Goal: Download file/media

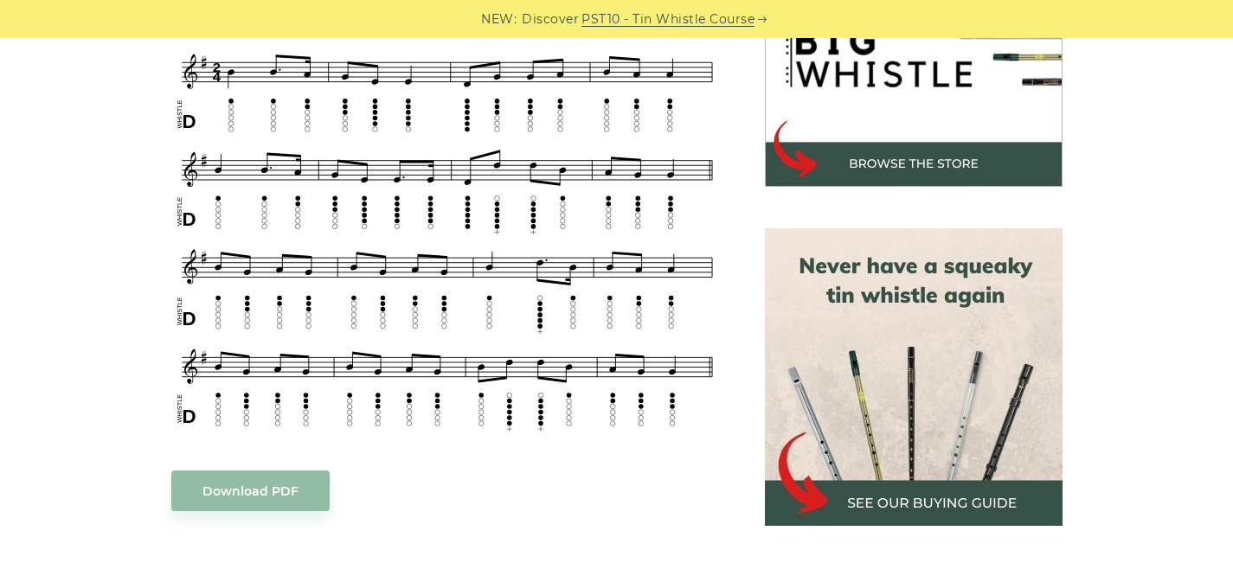
scroll to position [667, 0]
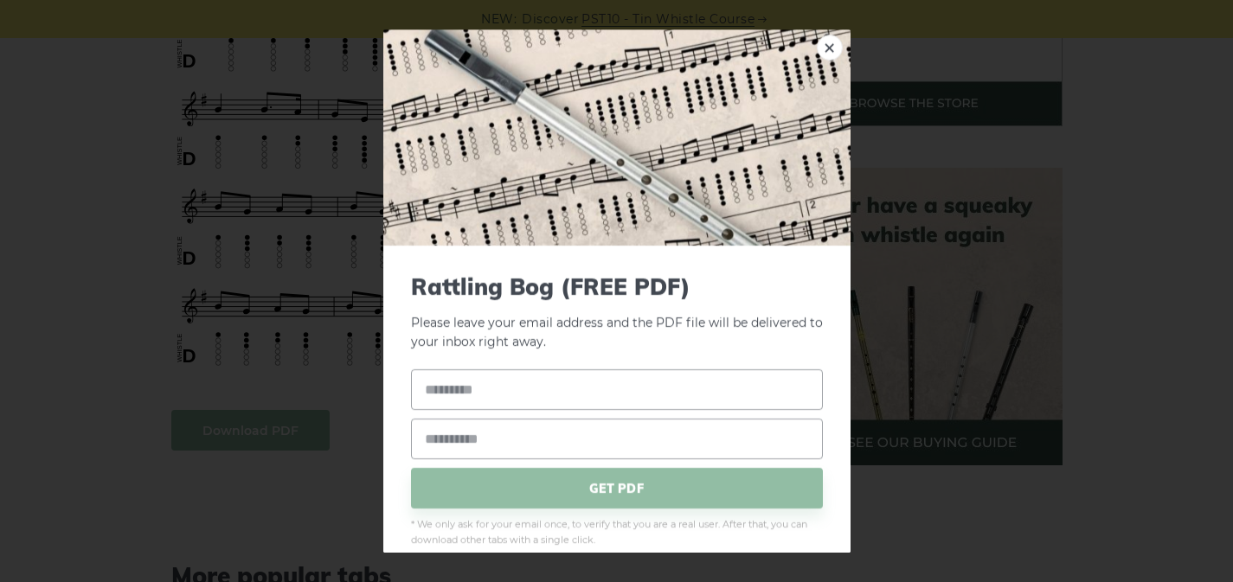
click at [833, 48] on link "×" at bounding box center [830, 48] width 26 height 26
click at [279, 217] on div "× Rattling Bog (FREE PDF) Please leave your email address and the Rattling Bog …" at bounding box center [616, 291] width 1233 height 582
click at [830, 45] on link "×" at bounding box center [830, 48] width 26 height 26
click at [497, 388] on input "text" at bounding box center [617, 389] width 412 height 41
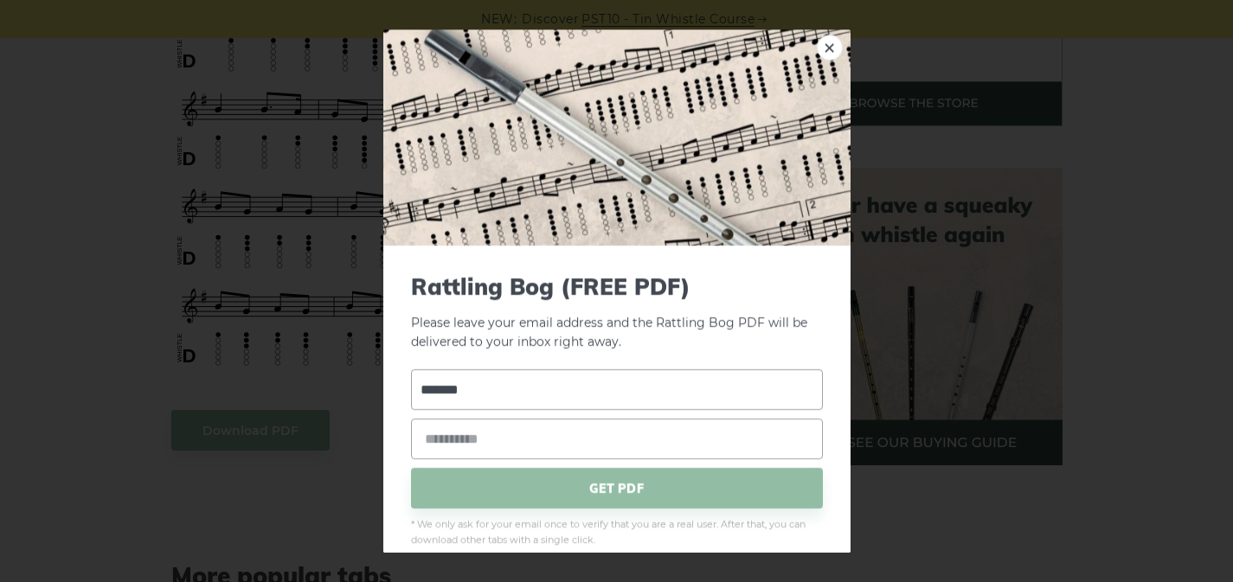
type input "*******"
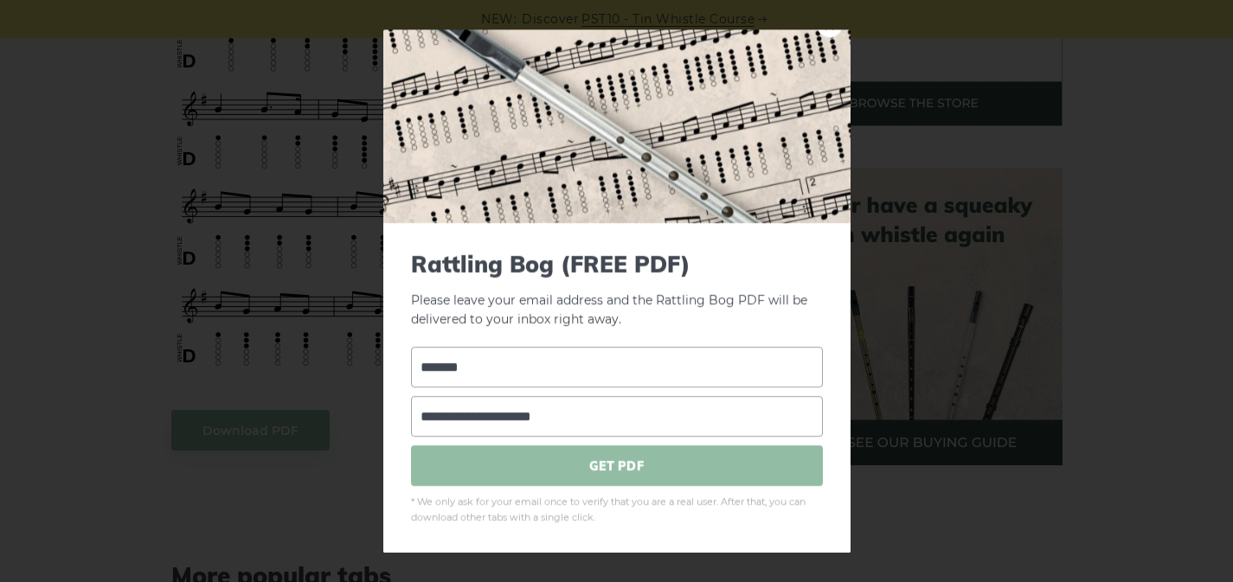
type input "**********"
click at [548, 471] on span "GET PDF" at bounding box center [617, 466] width 412 height 41
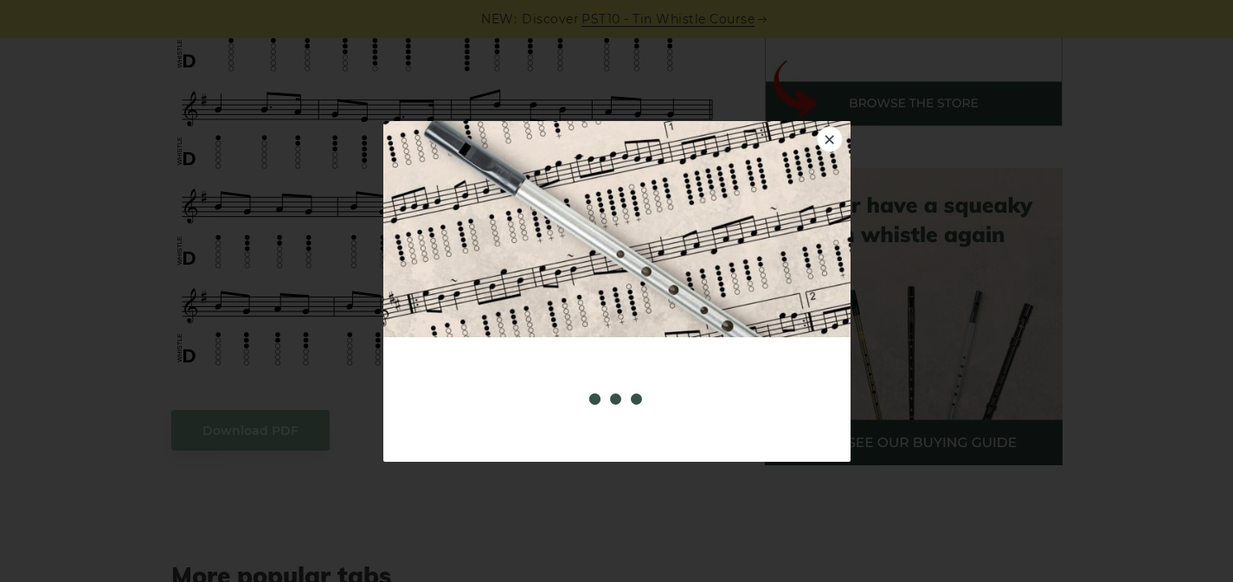
scroll to position [0, 0]
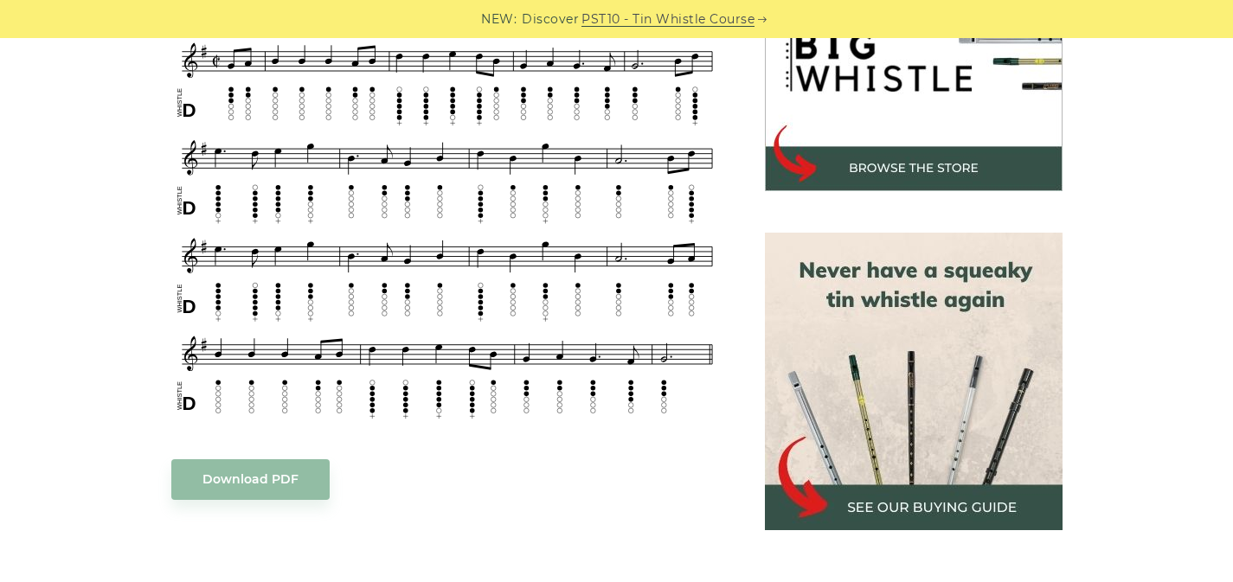
scroll to position [606, 0]
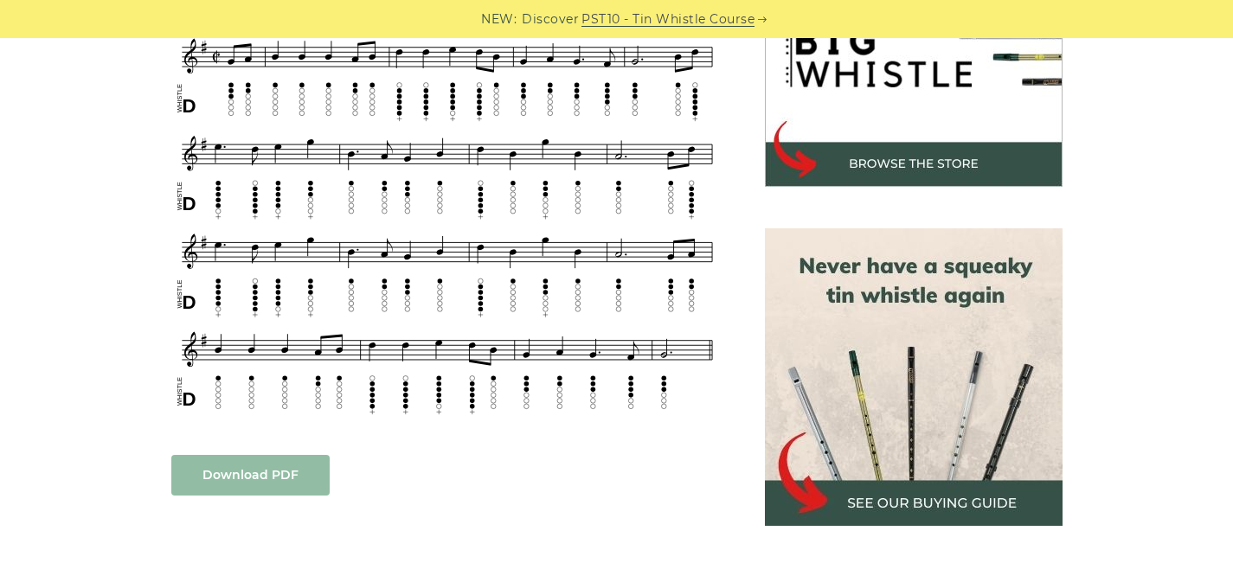
click at [292, 468] on link "Download PDF" at bounding box center [250, 475] width 158 height 41
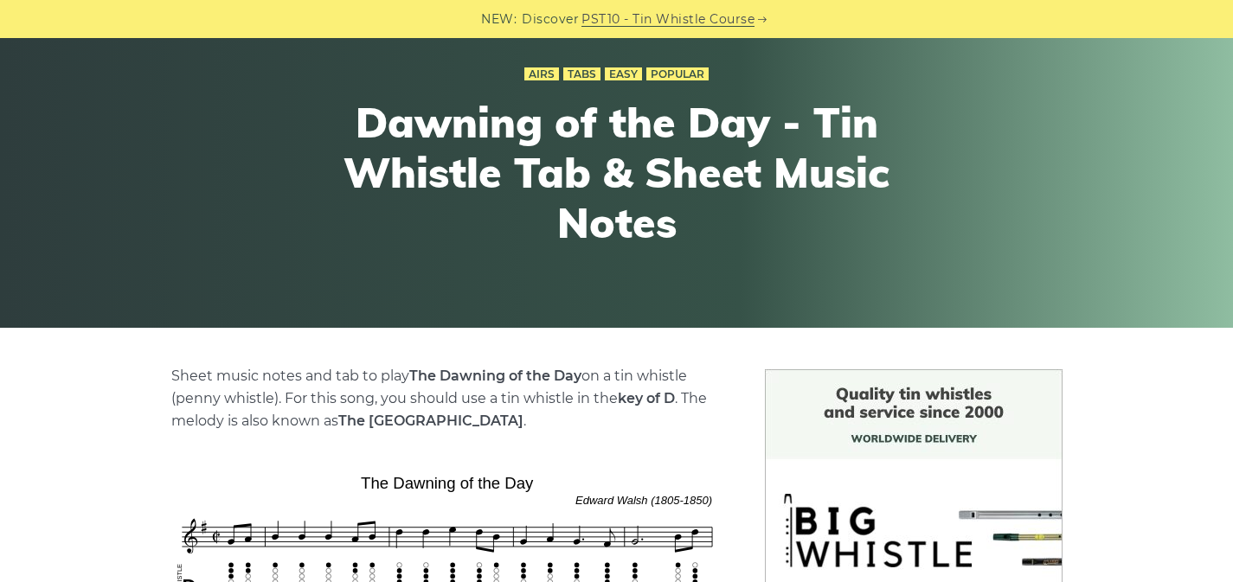
scroll to position [0, 0]
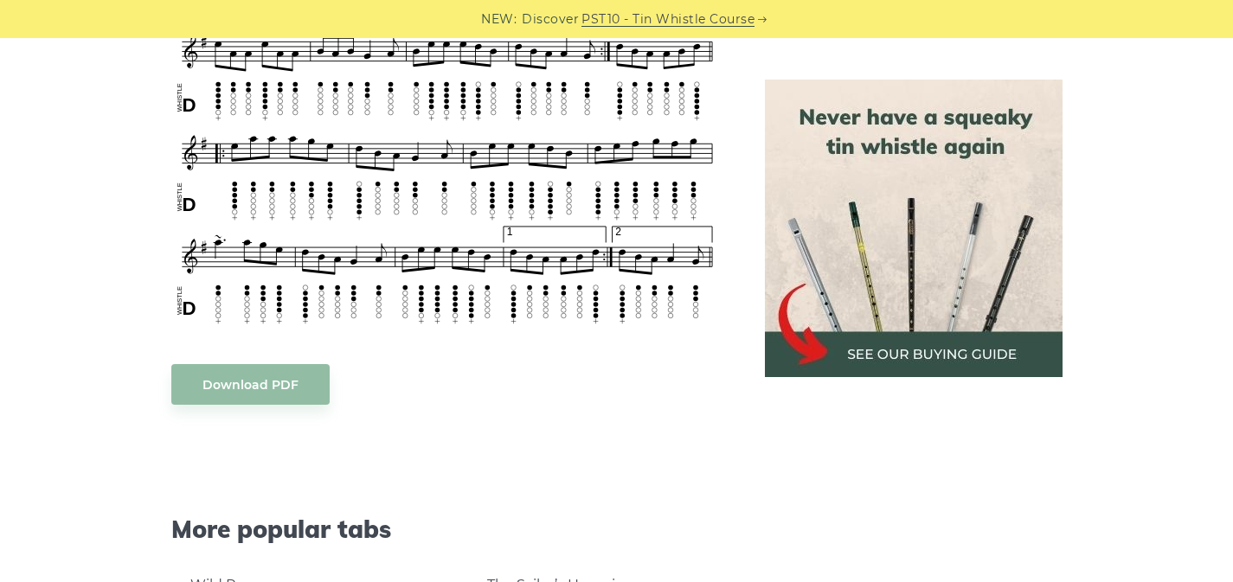
scroll to position [1144, 0]
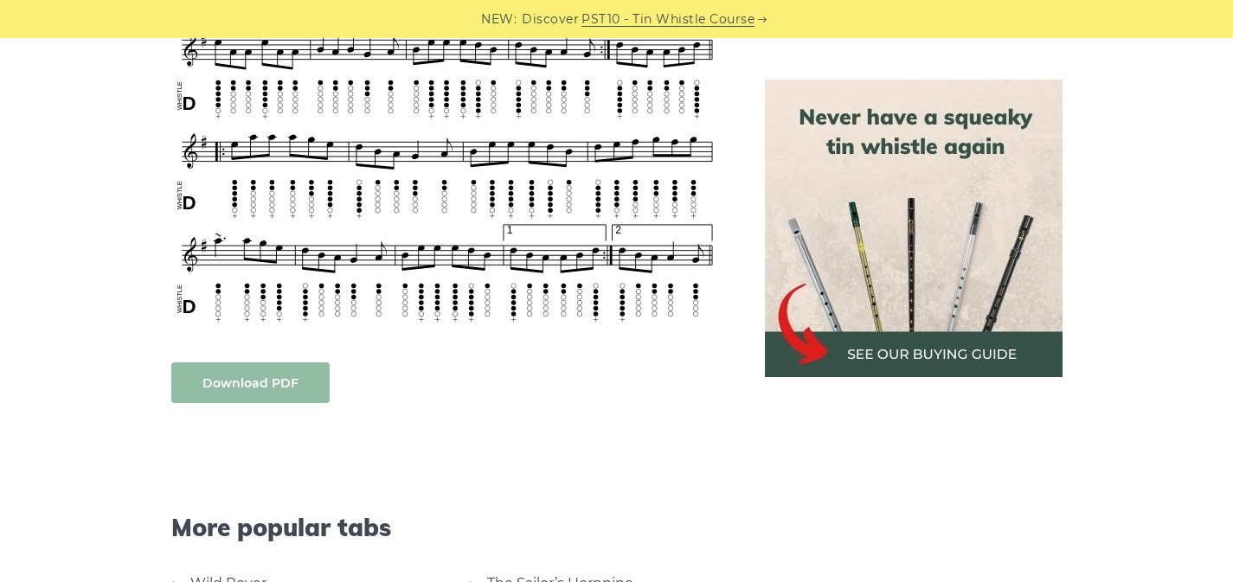
click at [282, 397] on link "Download PDF" at bounding box center [250, 382] width 158 height 41
